Goal: Find specific page/section: Find specific page/section

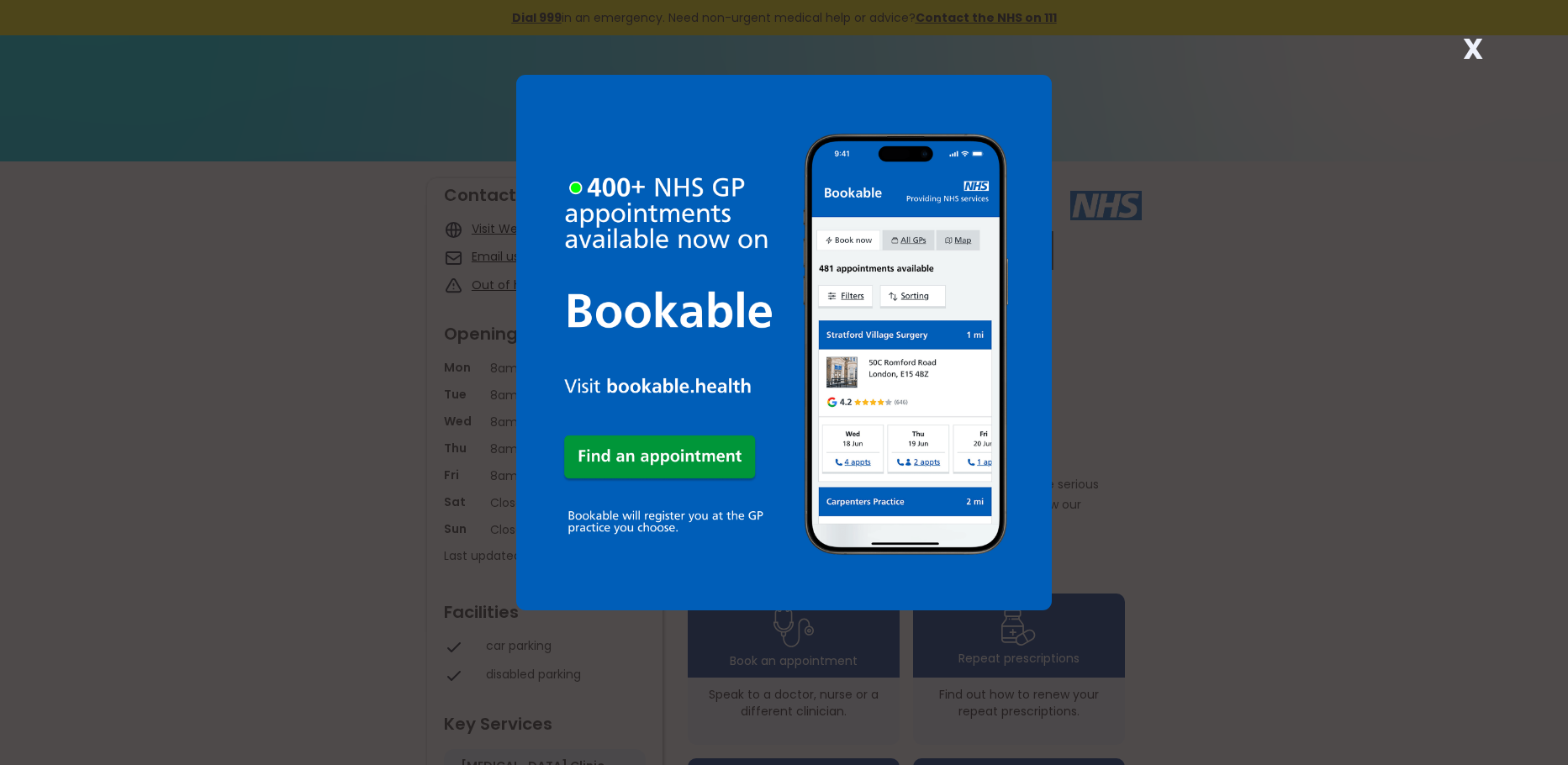
click at [667, 443] on img at bounding box center [784, 343] width 536 height 536
click at [1280, 377] on div "X" at bounding box center [784, 382] width 1568 height 765
click at [1473, 48] on strong "X" at bounding box center [1473, 48] width 20 height 40
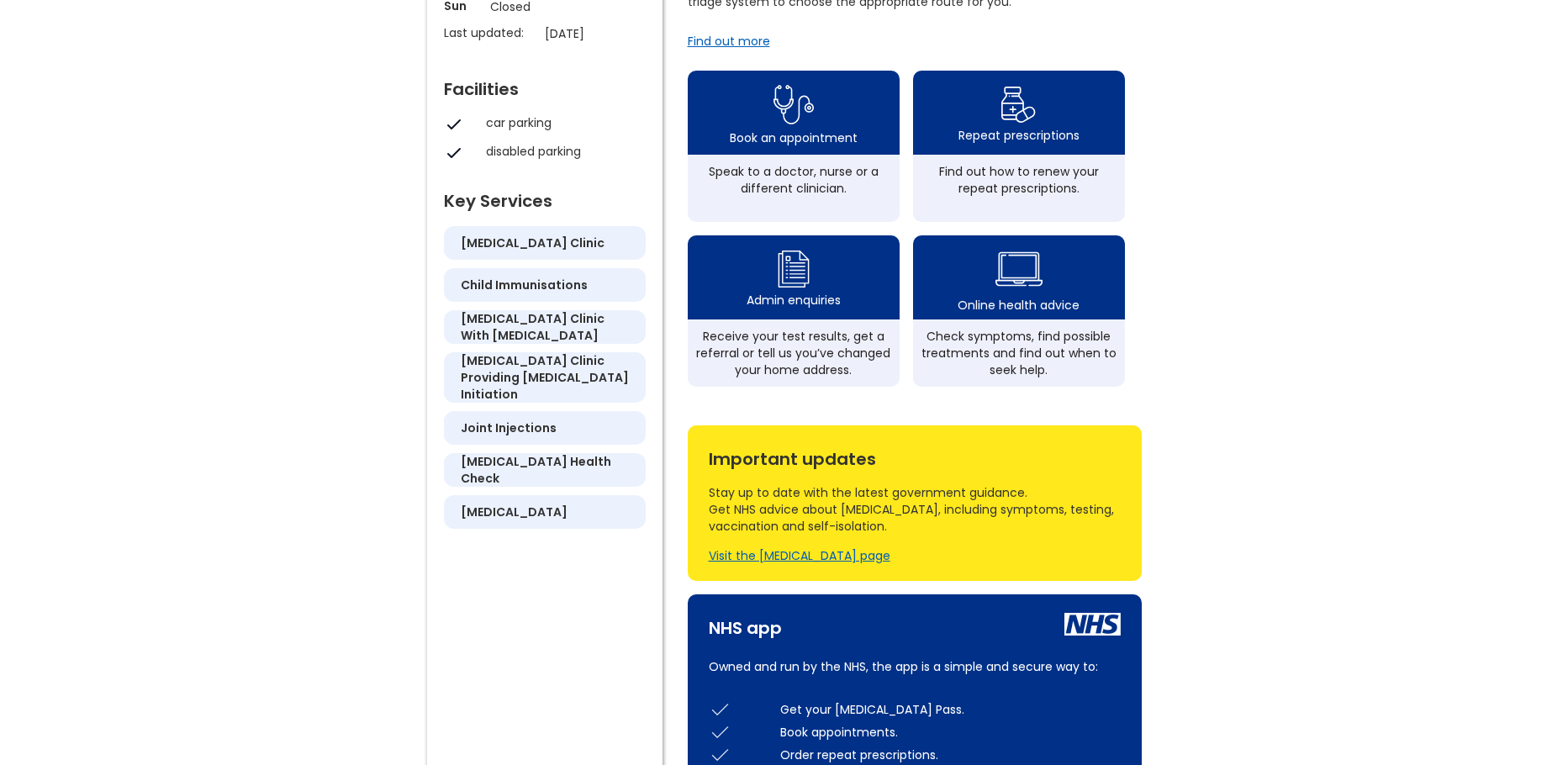
scroll to position [482, 0]
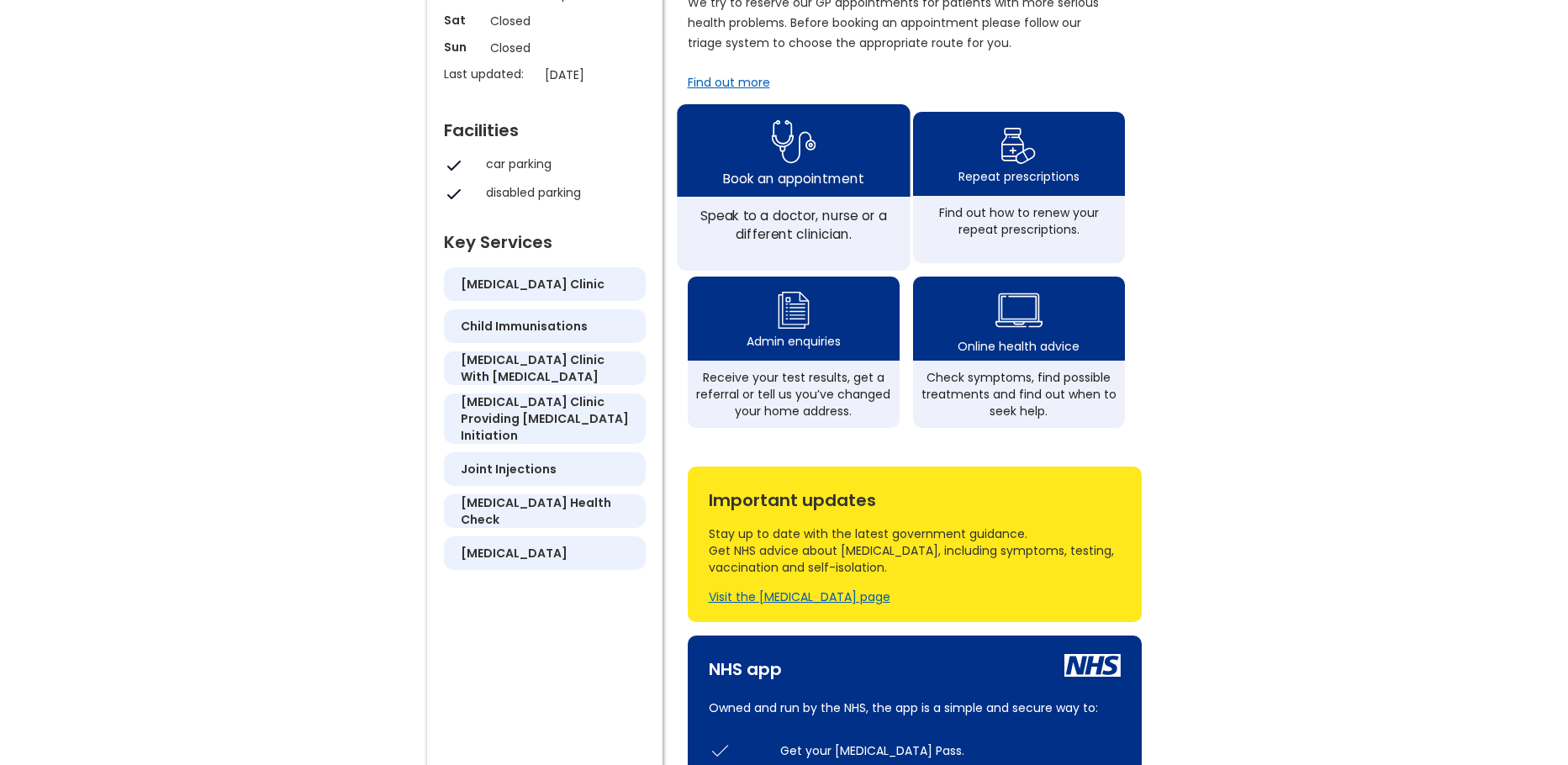
click at [792, 158] on img at bounding box center [792, 141] width 44 height 54
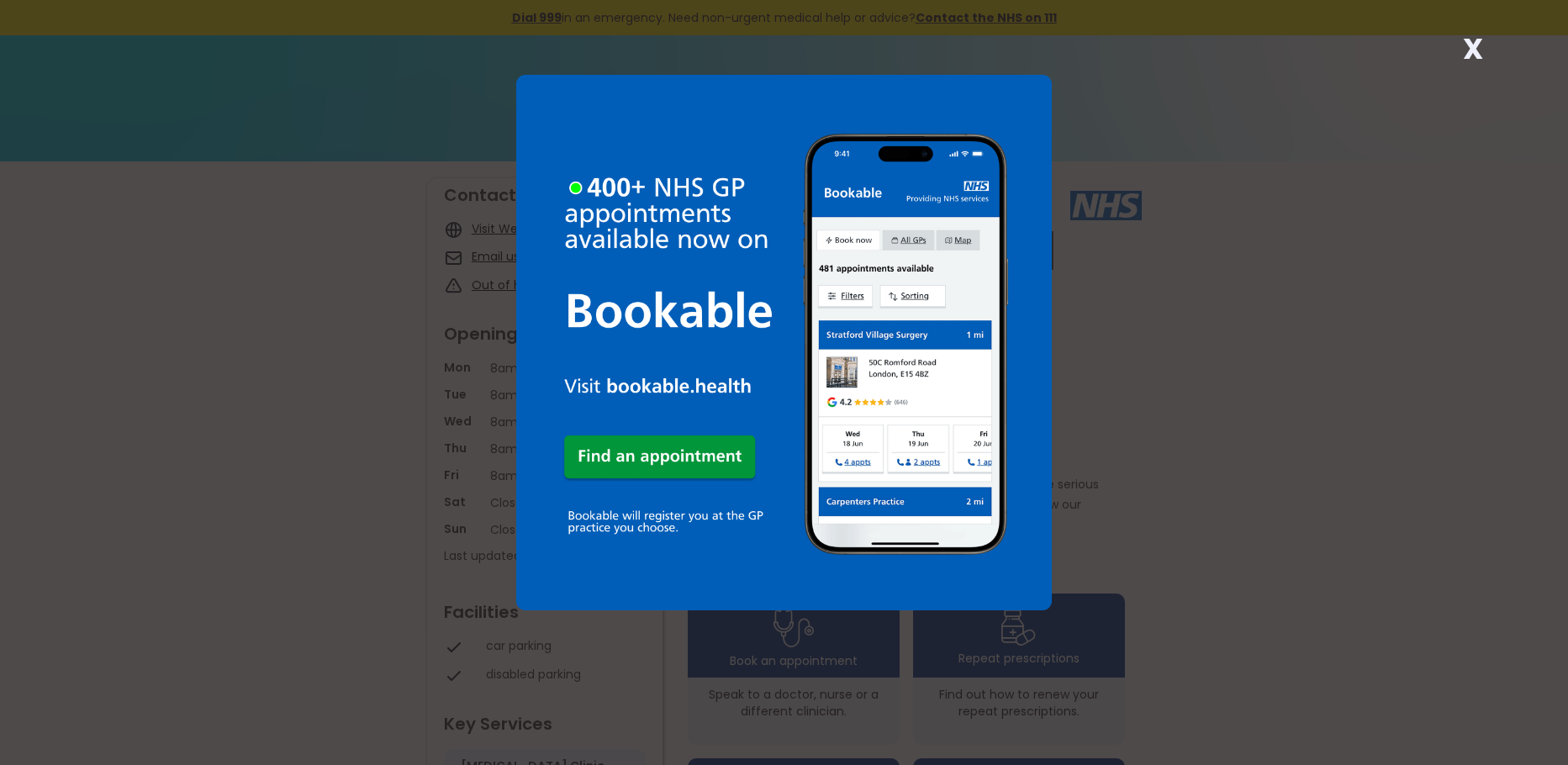
click at [1469, 43] on strong "X" at bounding box center [1473, 48] width 20 height 40
